Goal: Task Accomplishment & Management: Complete application form

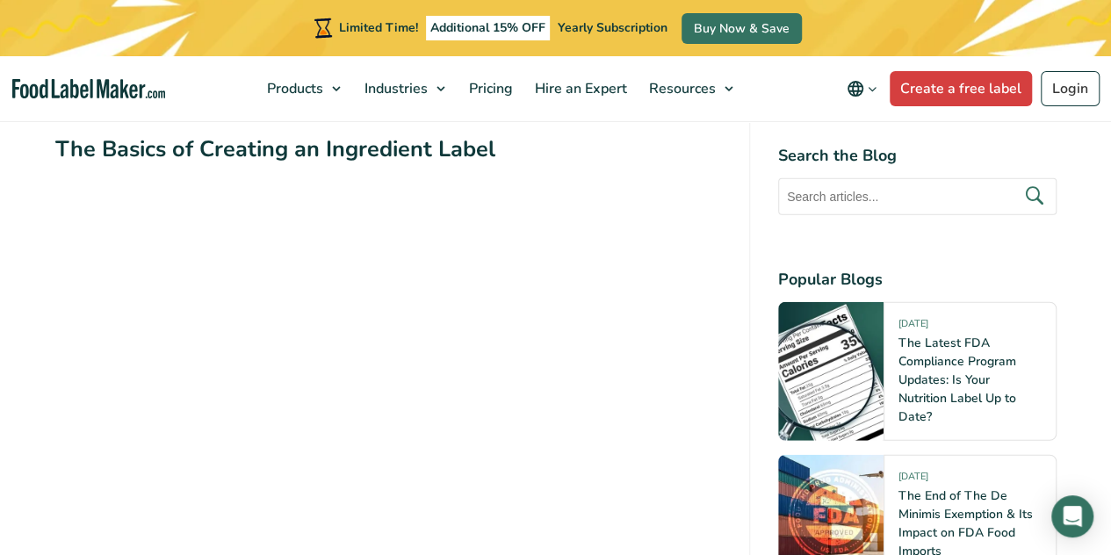
scroll to position [2109, 0]
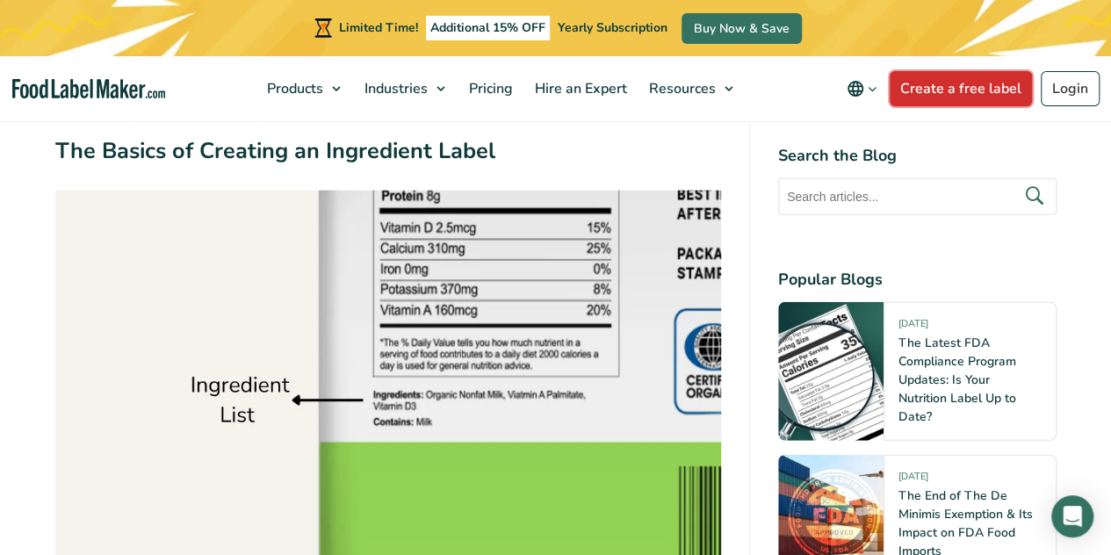
click at [641, 92] on link "Create a free label" at bounding box center [961, 88] width 142 height 35
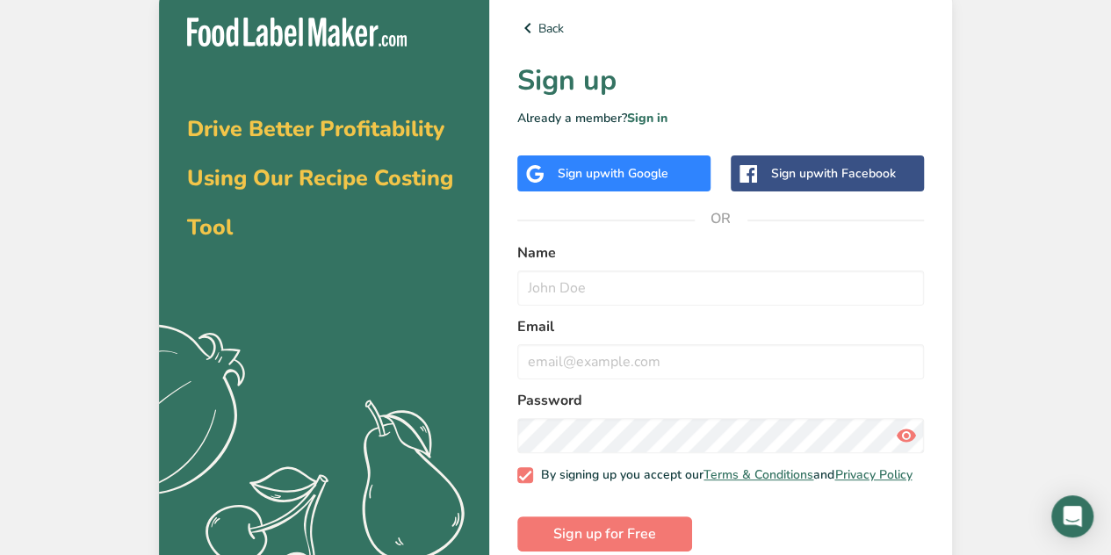
click at [632, 162] on div "Sign up with Google" at bounding box center [613, 173] width 193 height 36
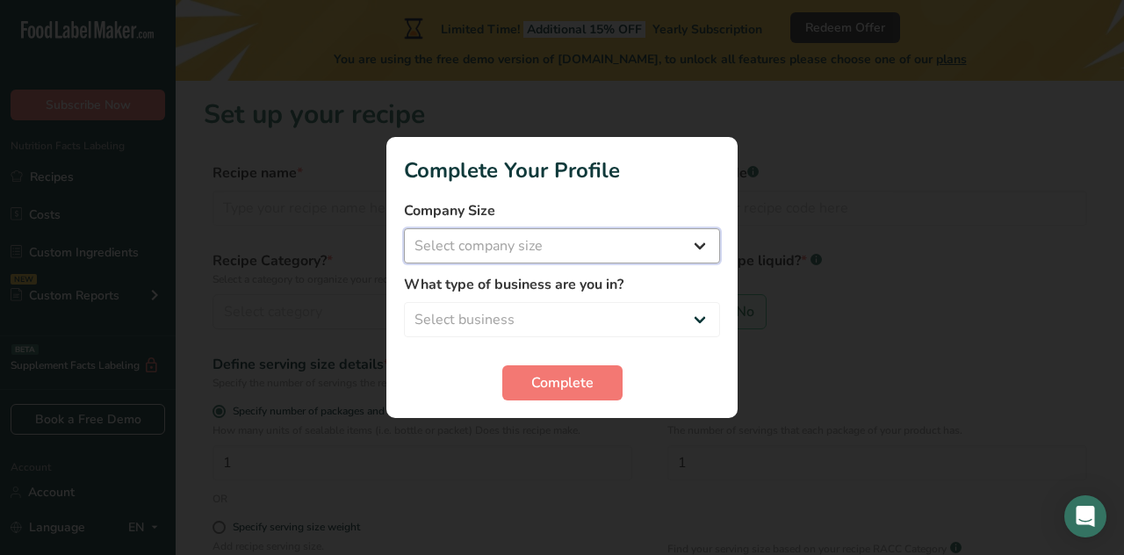
click at [668, 243] on select "Select company size Fewer than 10 Employees 10 to 50 Employees 51 to 500 Employ…" at bounding box center [562, 245] width 316 height 35
select select "1"
click at [404, 228] on select "Select company size Fewer than 10 Employees 10 to 50 Employees 51 to 500 Employ…" at bounding box center [562, 245] width 316 height 35
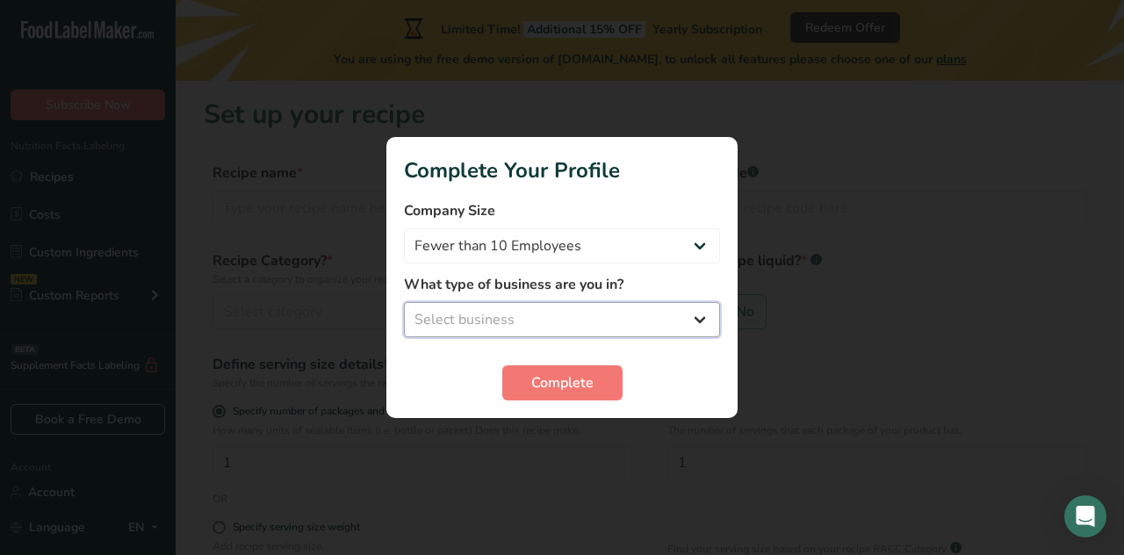
click at [575, 314] on select "Select business Packaged Food Manufacturer Restaurant & Cafe Bakery Meal Plans …" at bounding box center [562, 319] width 316 height 35
select select "8"
click at [404, 302] on select "Select business Packaged Food Manufacturer Restaurant & Cafe Bakery Meal Plans …" at bounding box center [562, 319] width 316 height 35
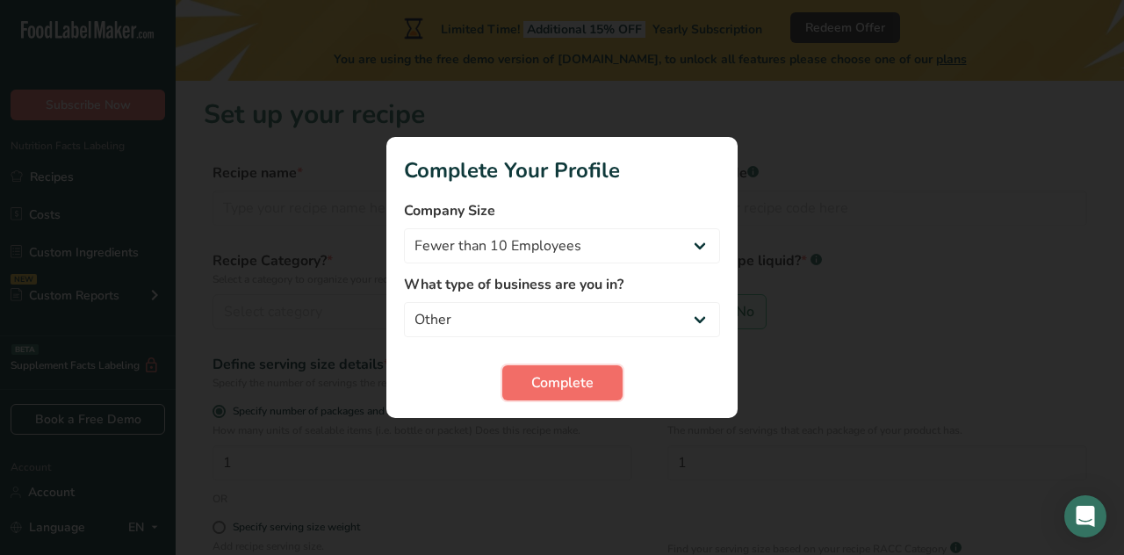
click at [539, 394] on button "Complete" at bounding box center [562, 382] width 120 height 35
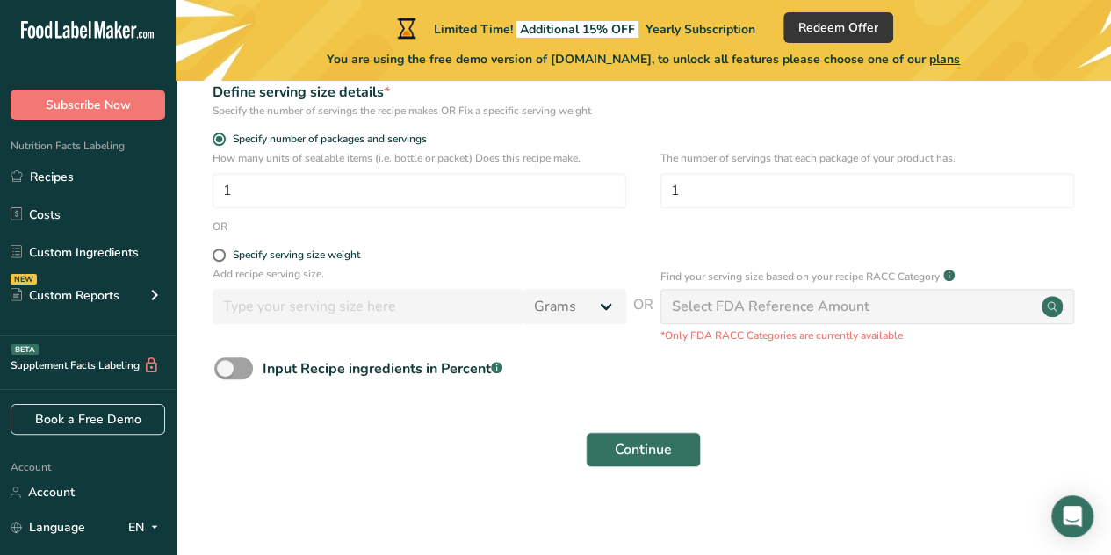
scroll to position [279, 0]
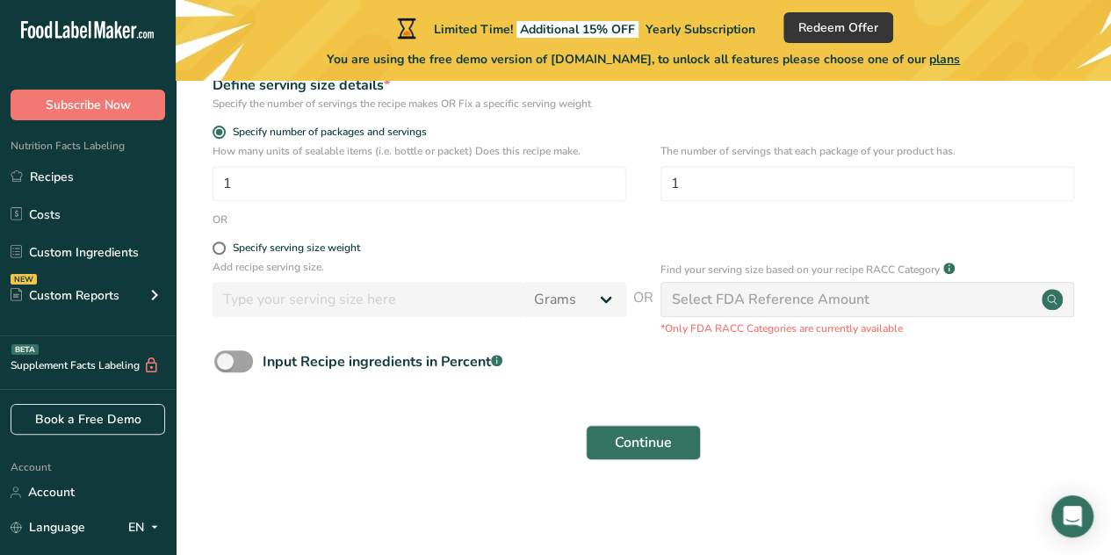
click at [1029, 301] on div "Select FDA Reference Amount" at bounding box center [867, 299] width 414 height 35
click at [871, 304] on div "Select FDA Reference Amount" at bounding box center [867, 299] width 414 height 35
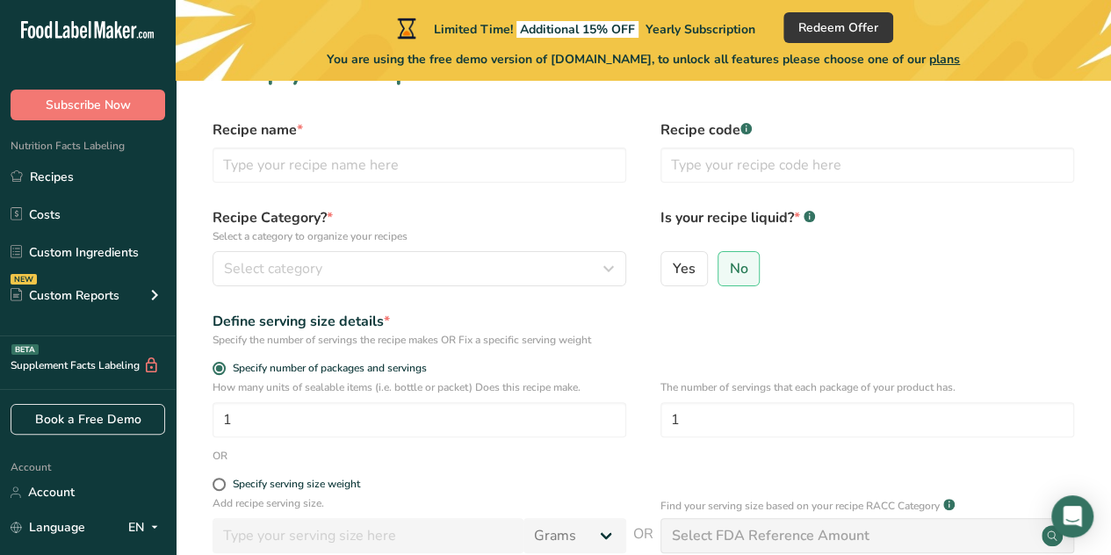
scroll to position [16, 0]
